Goal: Check status: Check status

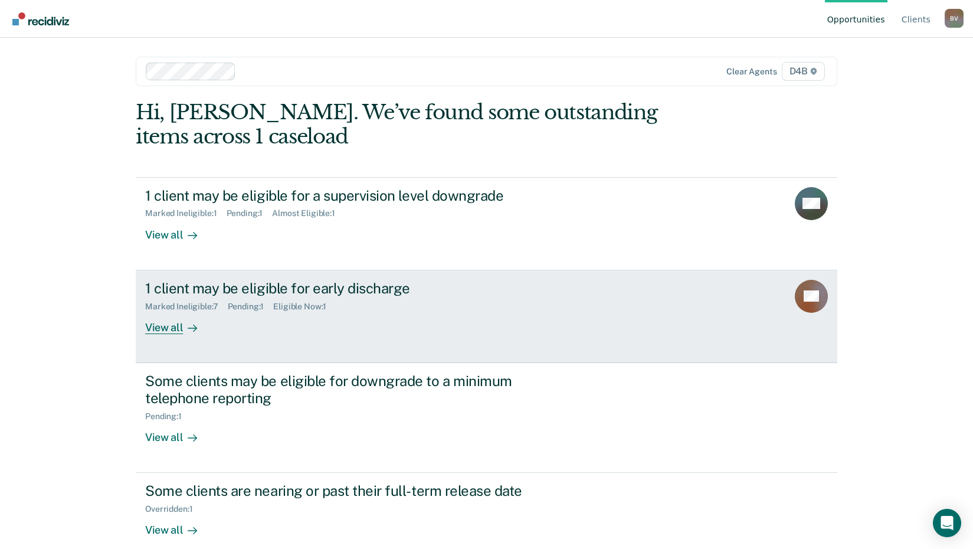
click at [222, 293] on div "1 client may be eligible for early discharge" at bounding box center [352, 288] width 414 height 17
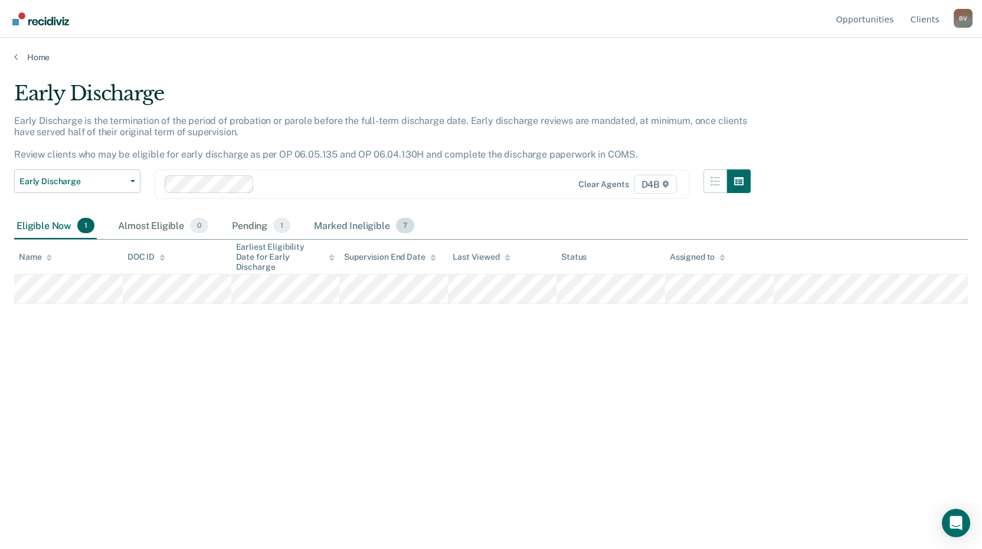
click at [340, 221] on div "Marked Ineligible 7" at bounding box center [363, 226] width 105 height 26
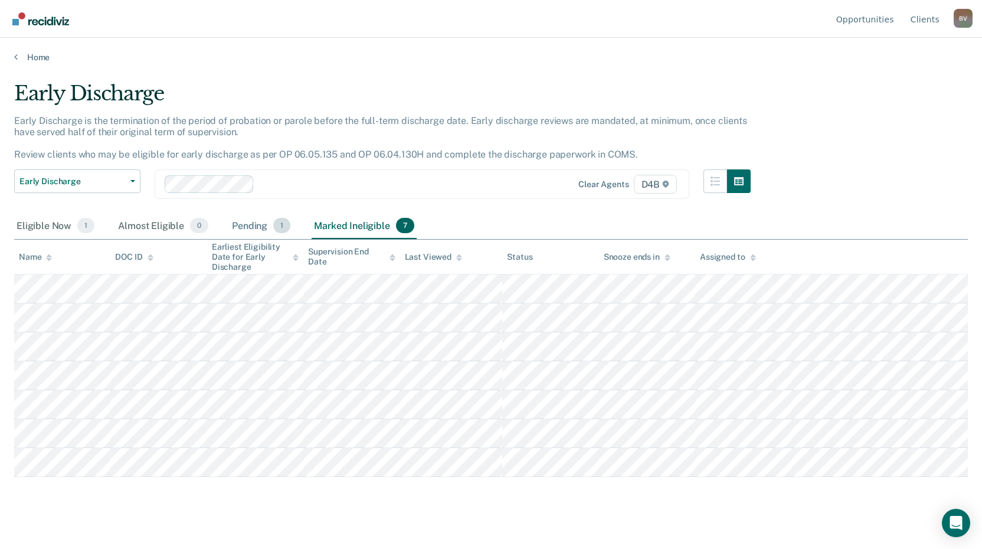
click at [247, 222] on div "Pending 1" at bounding box center [260, 226] width 63 height 26
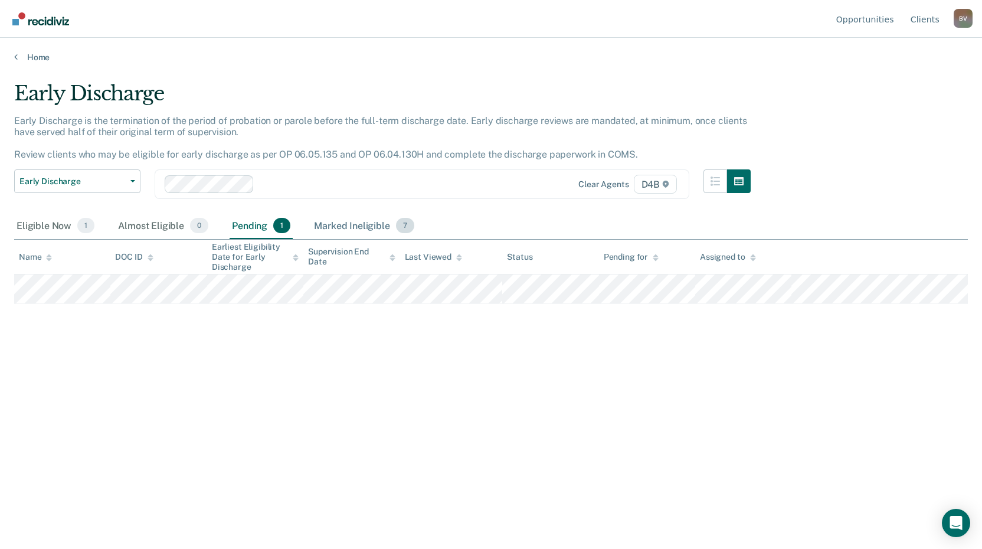
click at [337, 225] on div "Marked Ineligible 7" at bounding box center [363, 226] width 105 height 26
